Goal: Information Seeking & Learning: Understand process/instructions

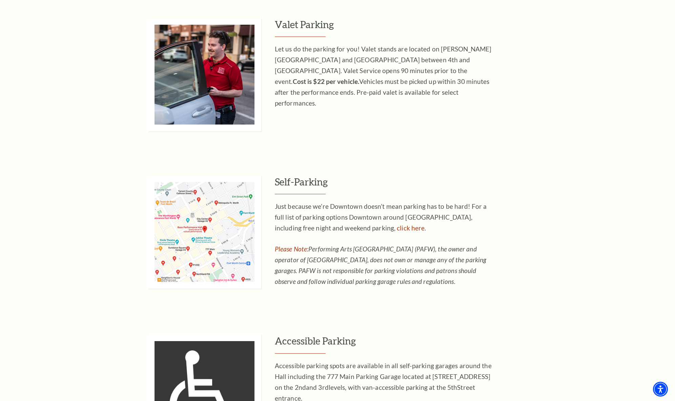
scroll to position [359, 0]
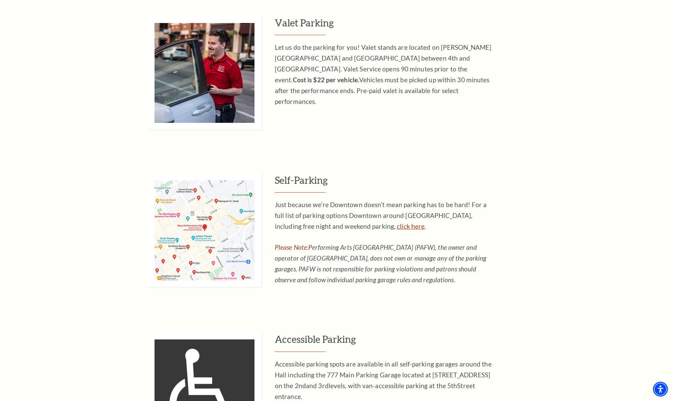
click at [397, 227] on link "click here" at bounding box center [411, 227] width 28 height 8
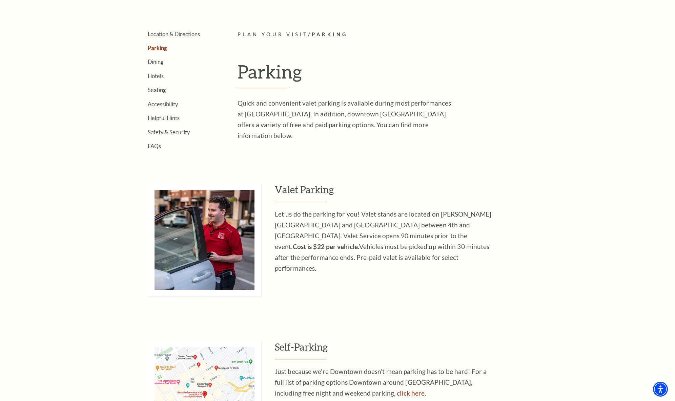
scroll to position [189, 0]
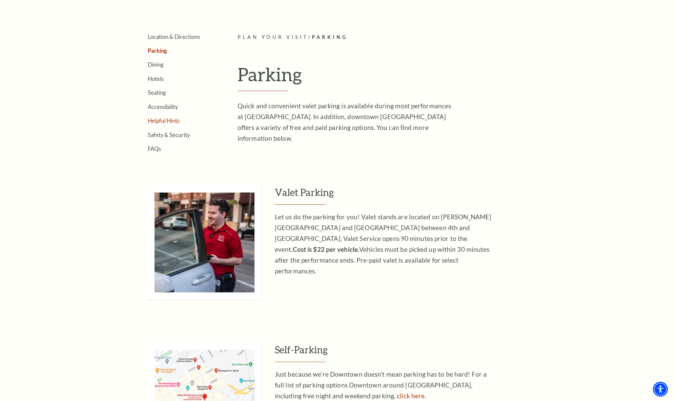
click at [173, 121] on link "Helpful Hints" at bounding box center [164, 121] width 32 height 6
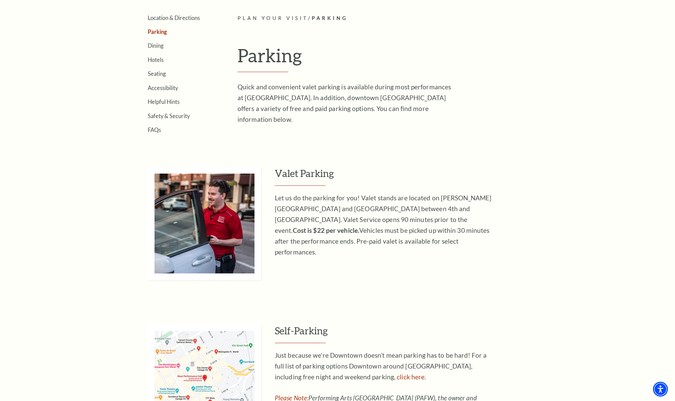
scroll to position [255, 0]
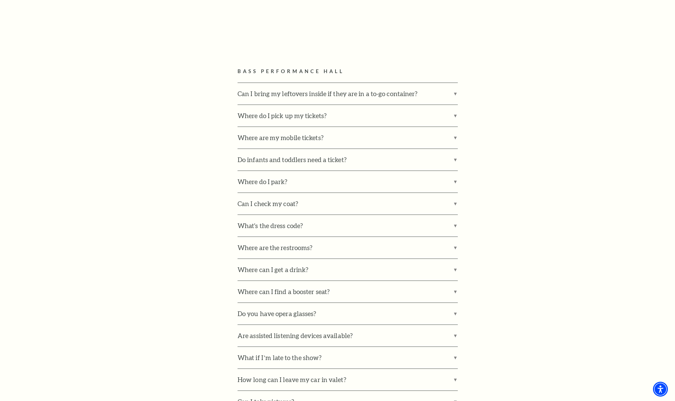
scroll to position [407, 0]
click at [252, 181] on label "Where do I park?" at bounding box center [348, 182] width 220 height 22
click at [0, 0] on input "Where do I park?" at bounding box center [0, 0] width 0 height 0
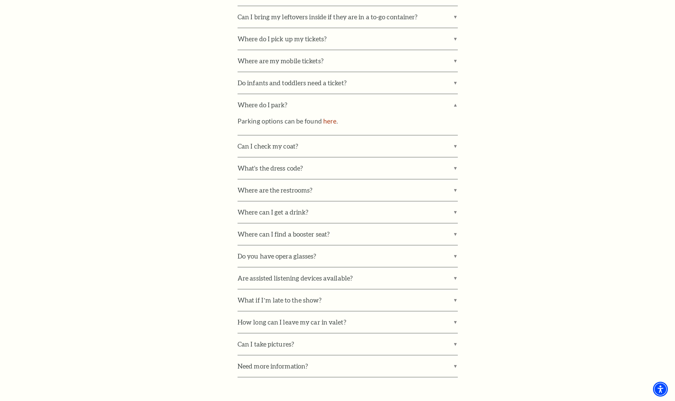
scroll to position [489, 0]
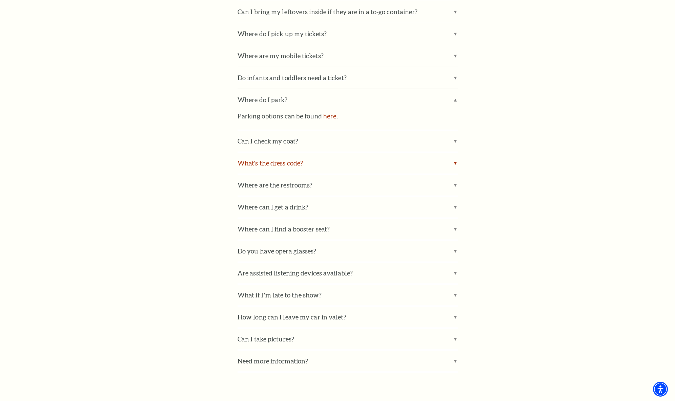
click at [269, 163] on label "What's the dress code?" at bounding box center [348, 163] width 220 height 22
click at [0, 0] on input "What's the dress code?" at bounding box center [0, 0] width 0 height 0
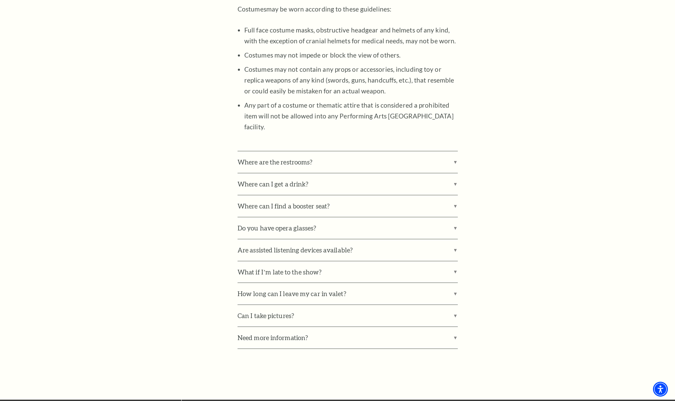
scroll to position [765, 0]
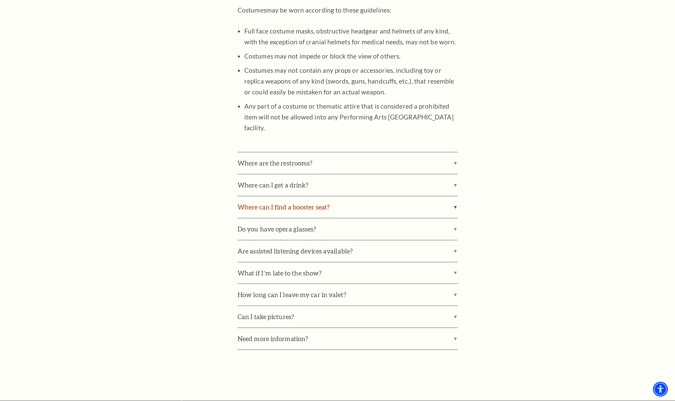
click at [282, 197] on label "Where can I find a booster seat?" at bounding box center [348, 208] width 220 height 22
click at [0, 0] on input "Where can I find a booster seat?" at bounding box center [0, 0] width 0 height 0
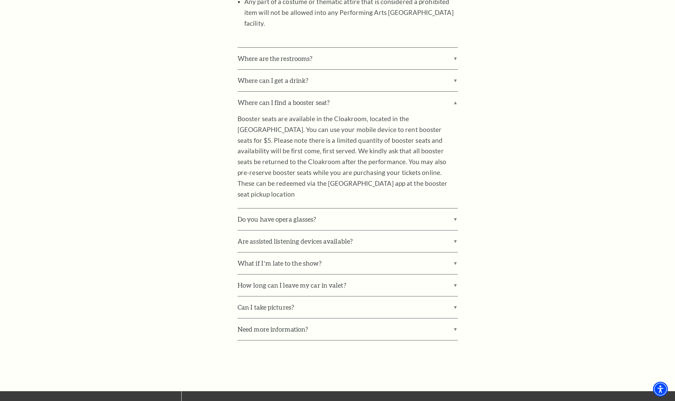
scroll to position [879, 0]
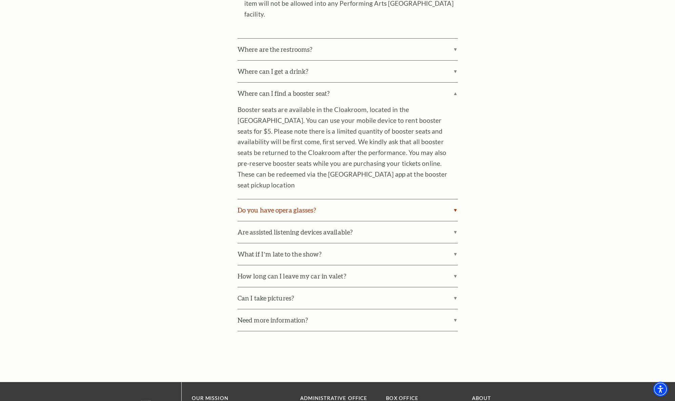
click at [245, 200] on label "Do you have opera glasses?" at bounding box center [348, 211] width 220 height 22
click at [0, 0] on input "Do you have opera glasses?" at bounding box center [0, 0] width 0 height 0
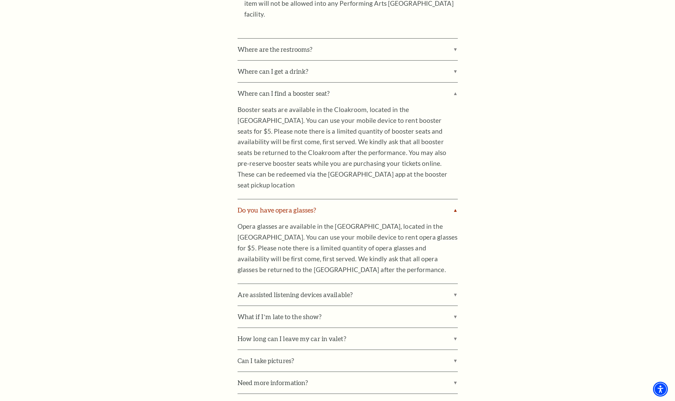
click at [245, 200] on label "Do you have opera glasses?" at bounding box center [348, 211] width 220 height 22
click at [0, 0] on input "Do you have opera glasses?" at bounding box center [0, 0] width 0 height 0
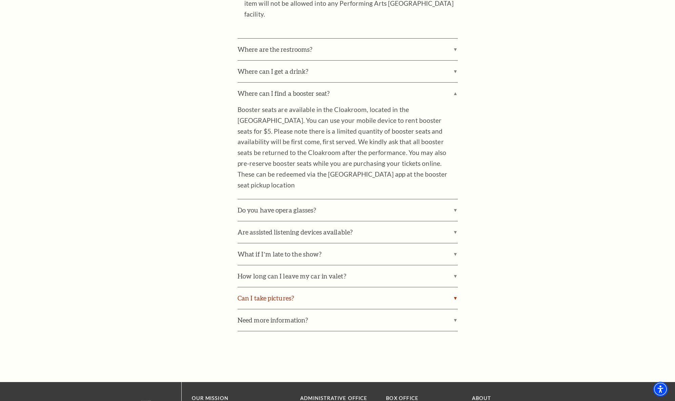
click at [281, 288] on label "Can I take pictures?" at bounding box center [348, 299] width 220 height 22
click at [0, 0] on input "Can I take pictures?" at bounding box center [0, 0] width 0 height 0
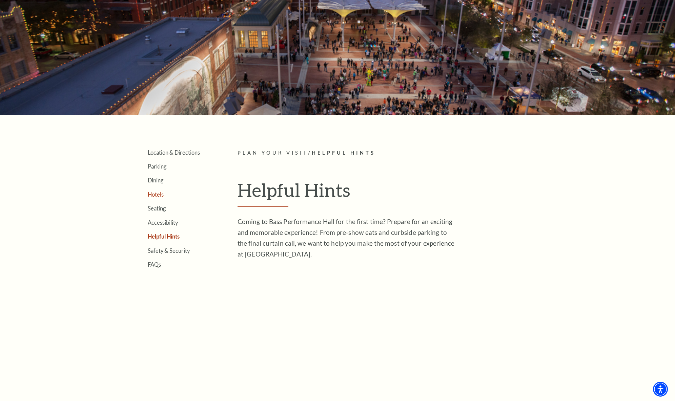
scroll to position [73, 0]
